Goal: Task Accomplishment & Management: Use online tool/utility

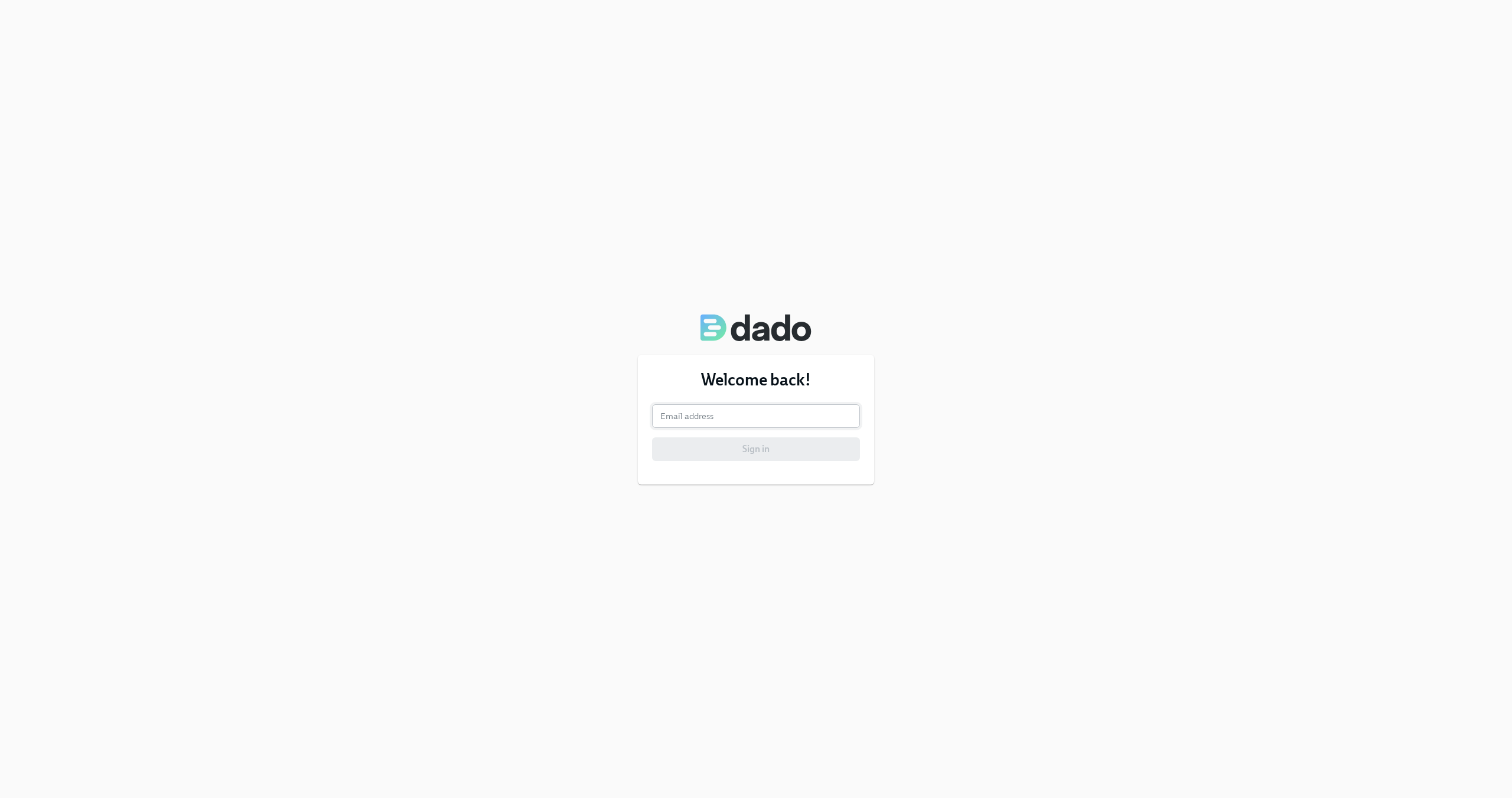
click at [793, 419] on input "email" at bounding box center [756, 417] width 208 height 24
type input "[PERSON_NAME][EMAIL_ADDRESS][DOMAIN_NAME]"
click at [777, 464] on div "Welcome back! Email address [PERSON_NAME][EMAIL_ADDRESS][DOMAIN_NAME] Email add…" at bounding box center [756, 420] width 236 height 130
click at [782, 452] on span "Sign in" at bounding box center [756, 450] width 191 height 12
click at [652, 438] on button "Sign in" at bounding box center [756, 450] width 208 height 24
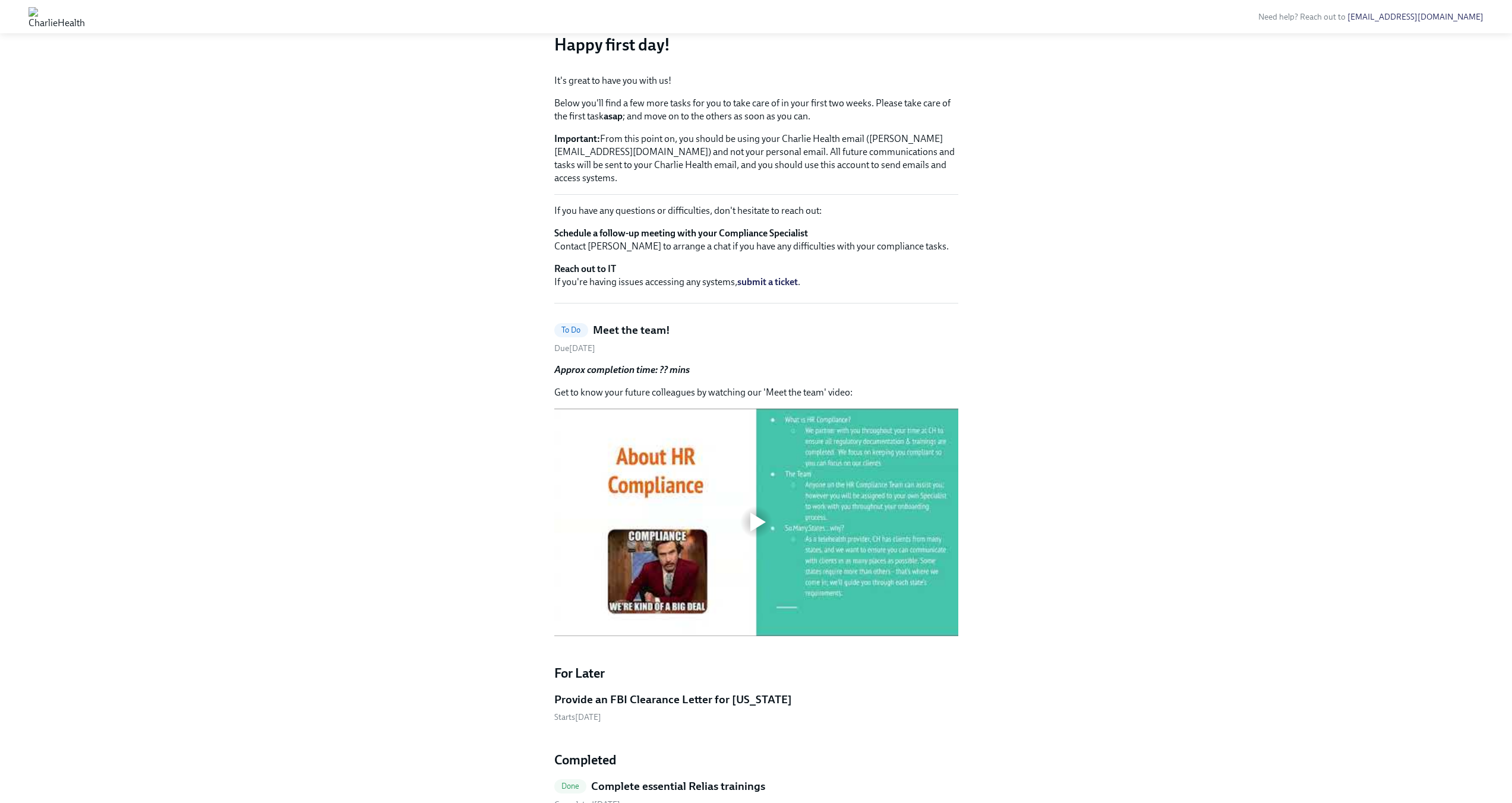
scroll to position [375, 0]
